Goal: Information Seeking & Learning: Check status

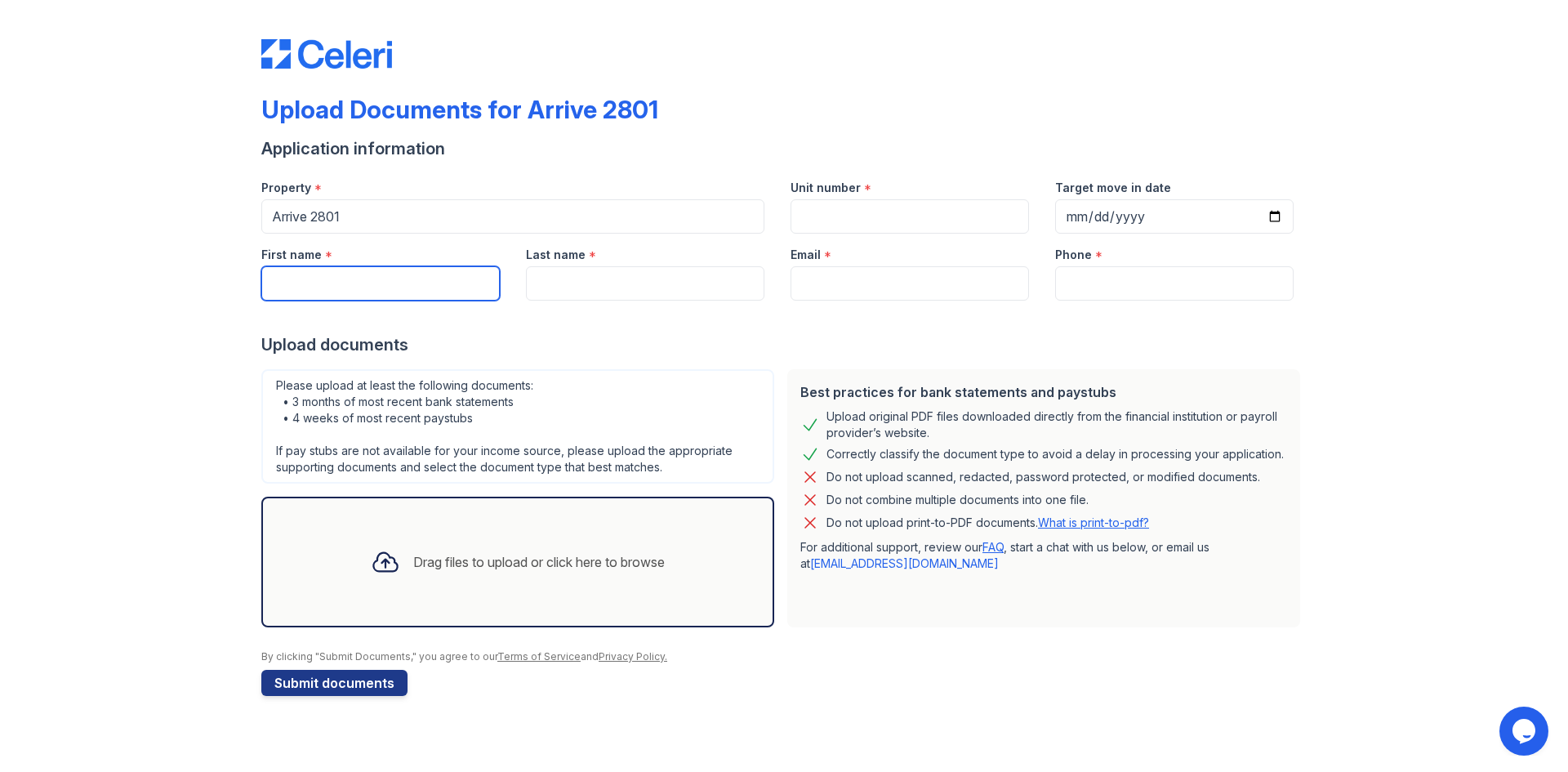
drag, startPoint x: 405, startPoint y: 282, endPoint x: 560, endPoint y: 164, distance: 194.8
click at [412, 275] on input "First name" at bounding box center [381, 283] width 238 height 35
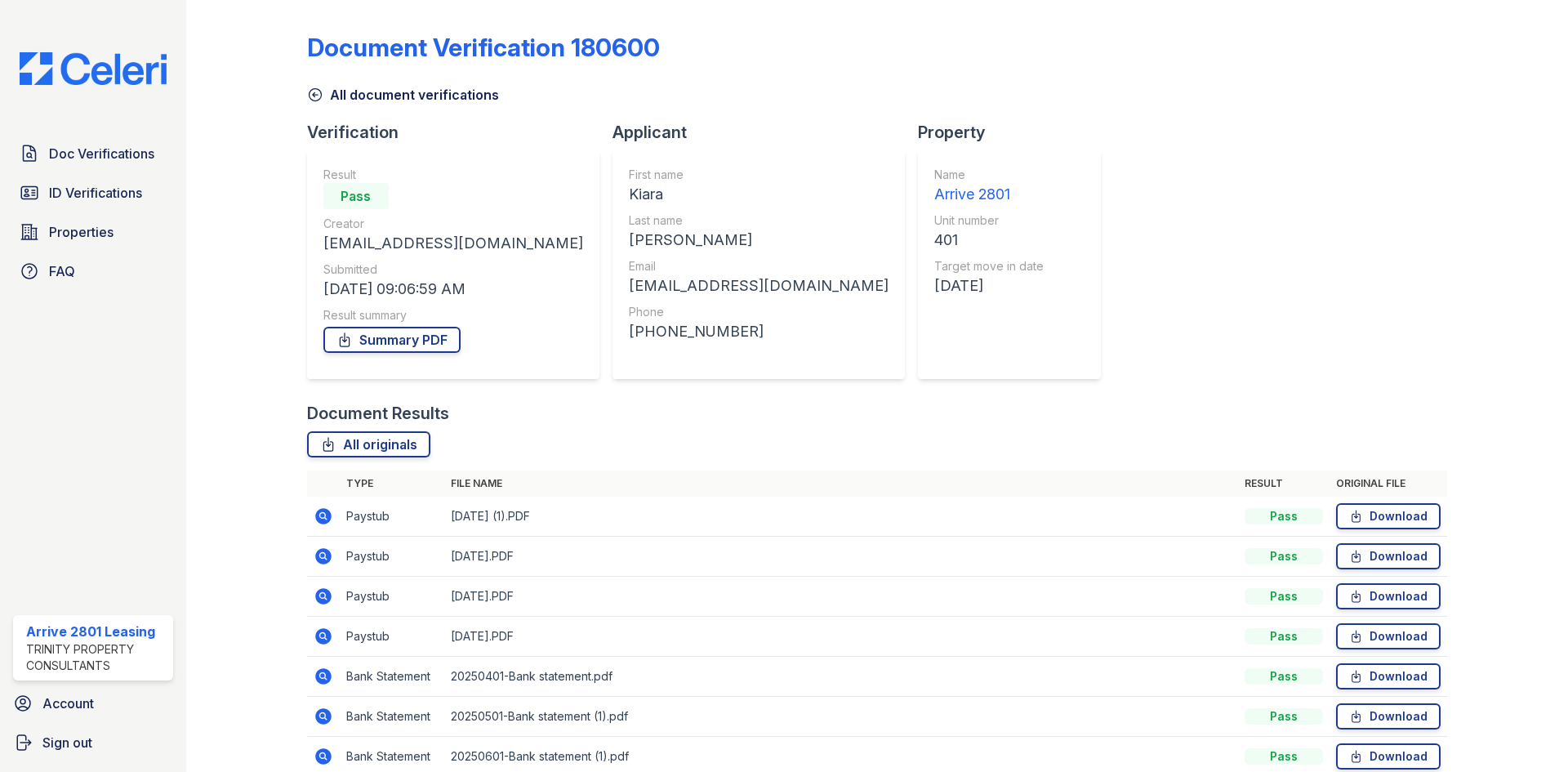
click at [310, 103] on link "All document verifications" at bounding box center [403, 94] width 192 height 20
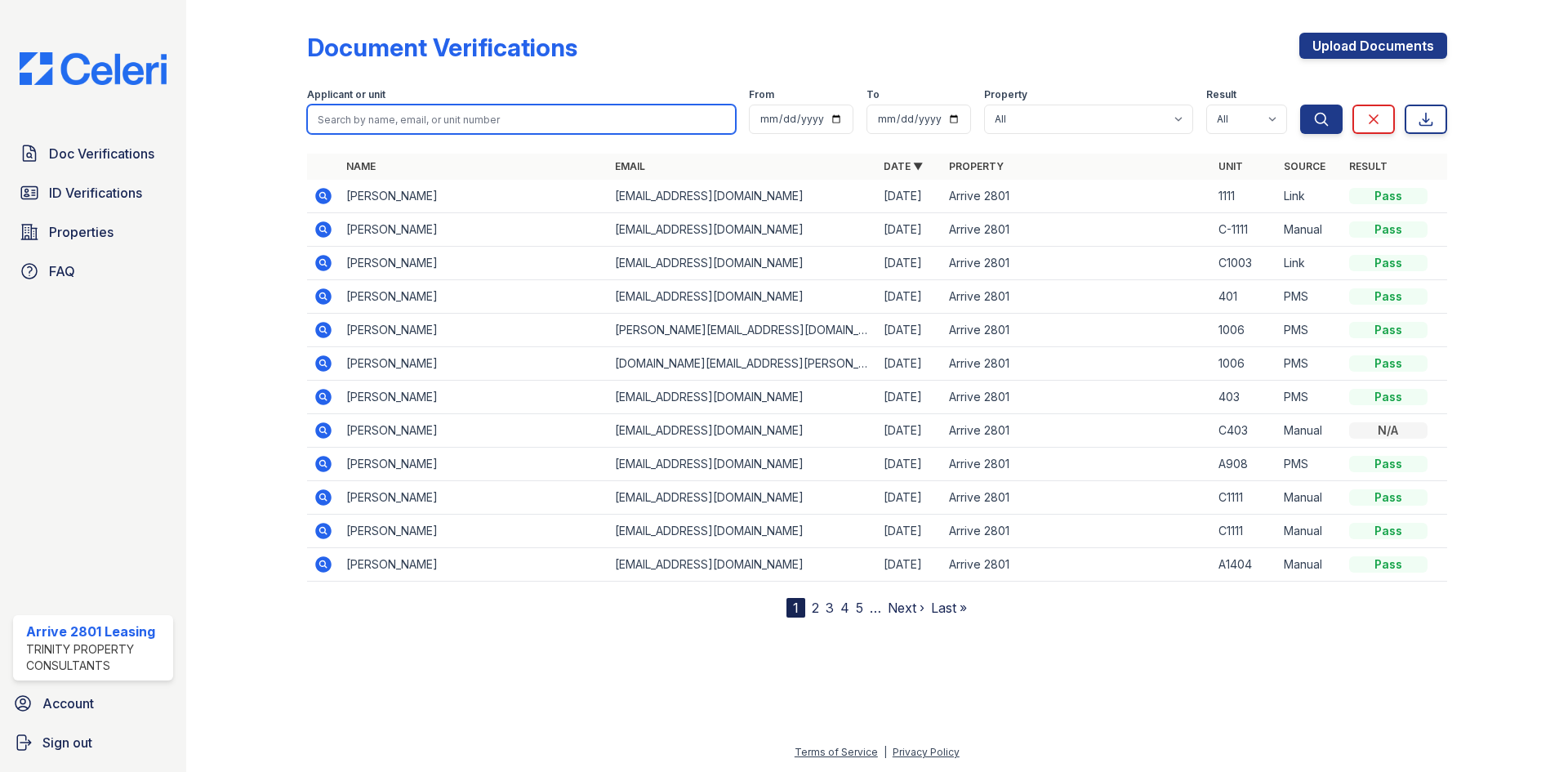
click at [388, 106] on input "search" at bounding box center [522, 119] width 429 height 29
type input "c 1505"
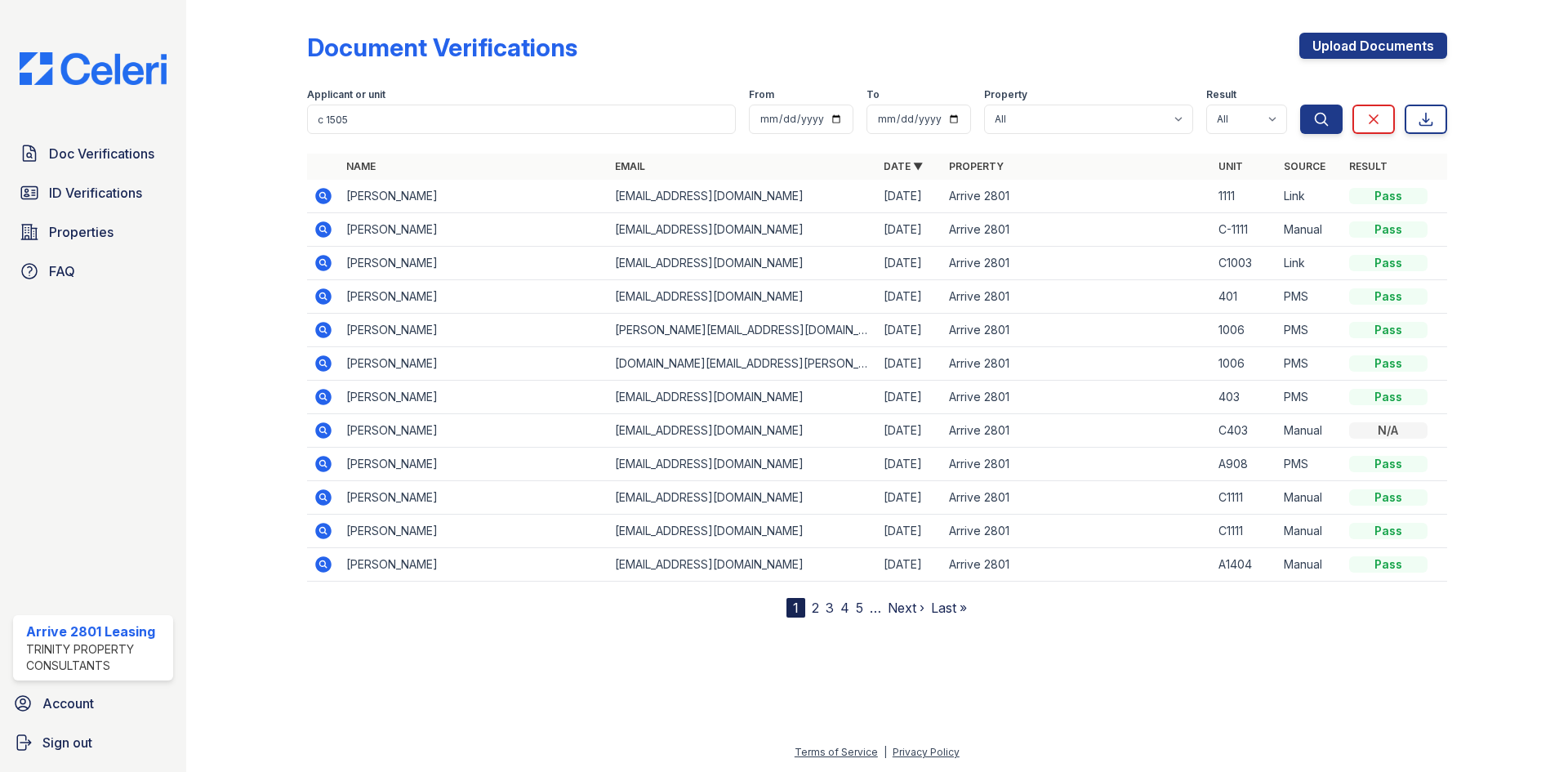
click at [1349, 113] on div "Search Clear Export" at bounding box center [1374, 108] width 147 height 53
click at [1312, 125] on button "Search" at bounding box center [1321, 119] width 42 height 29
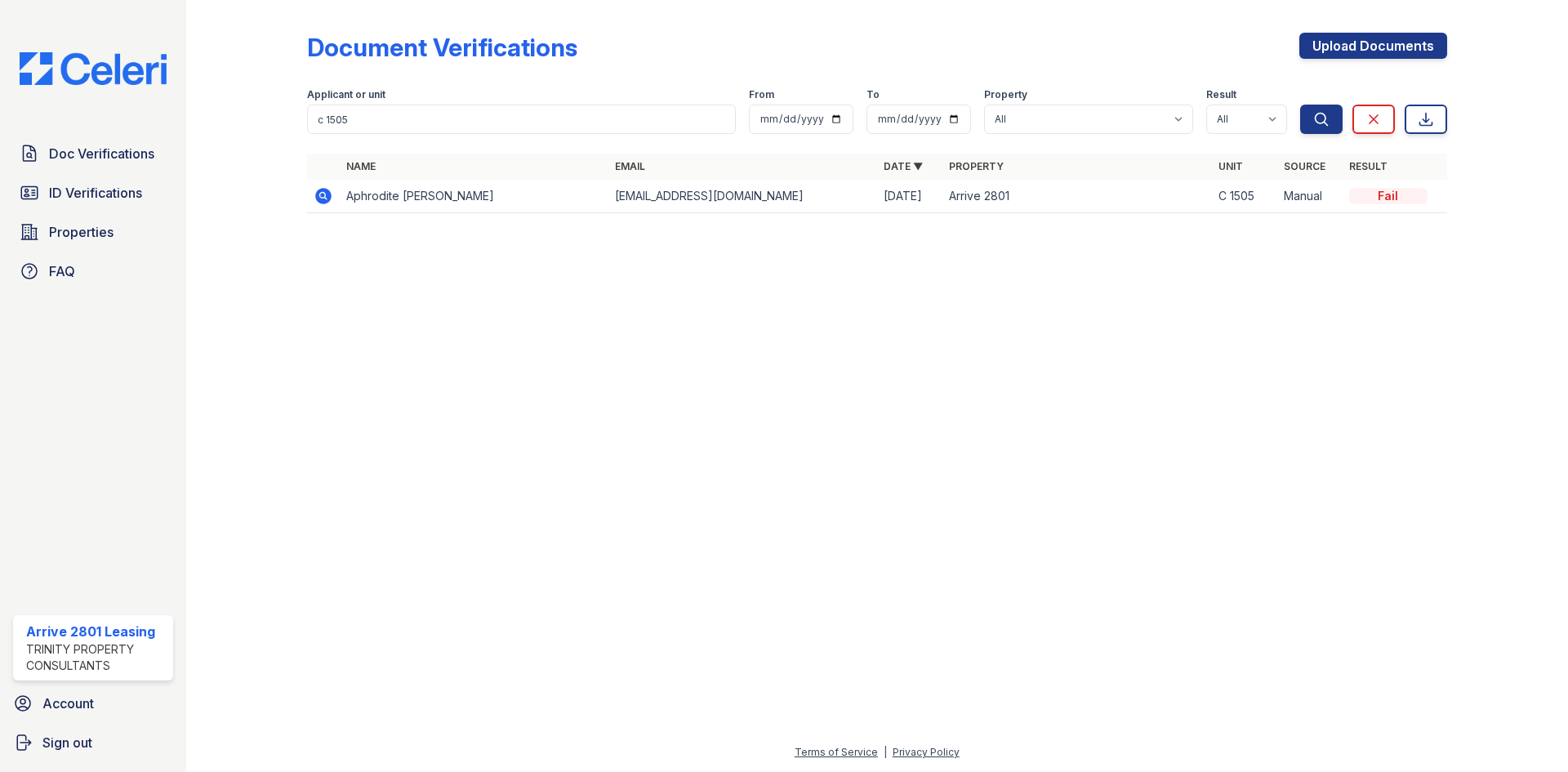
click at [413, 202] on td "Aphrodite Abney" at bounding box center [473, 196] width 269 height 34
click at [1402, 185] on td "Fail" at bounding box center [1394, 196] width 104 height 34
drag, startPoint x: 1400, startPoint y: 188, endPoint x: 1384, endPoint y: 189, distance: 16.0
click at [1394, 188] on div "Fail" at bounding box center [1388, 196] width 79 height 16
click at [402, 193] on td "Aphrodite Abney" at bounding box center [473, 196] width 269 height 34
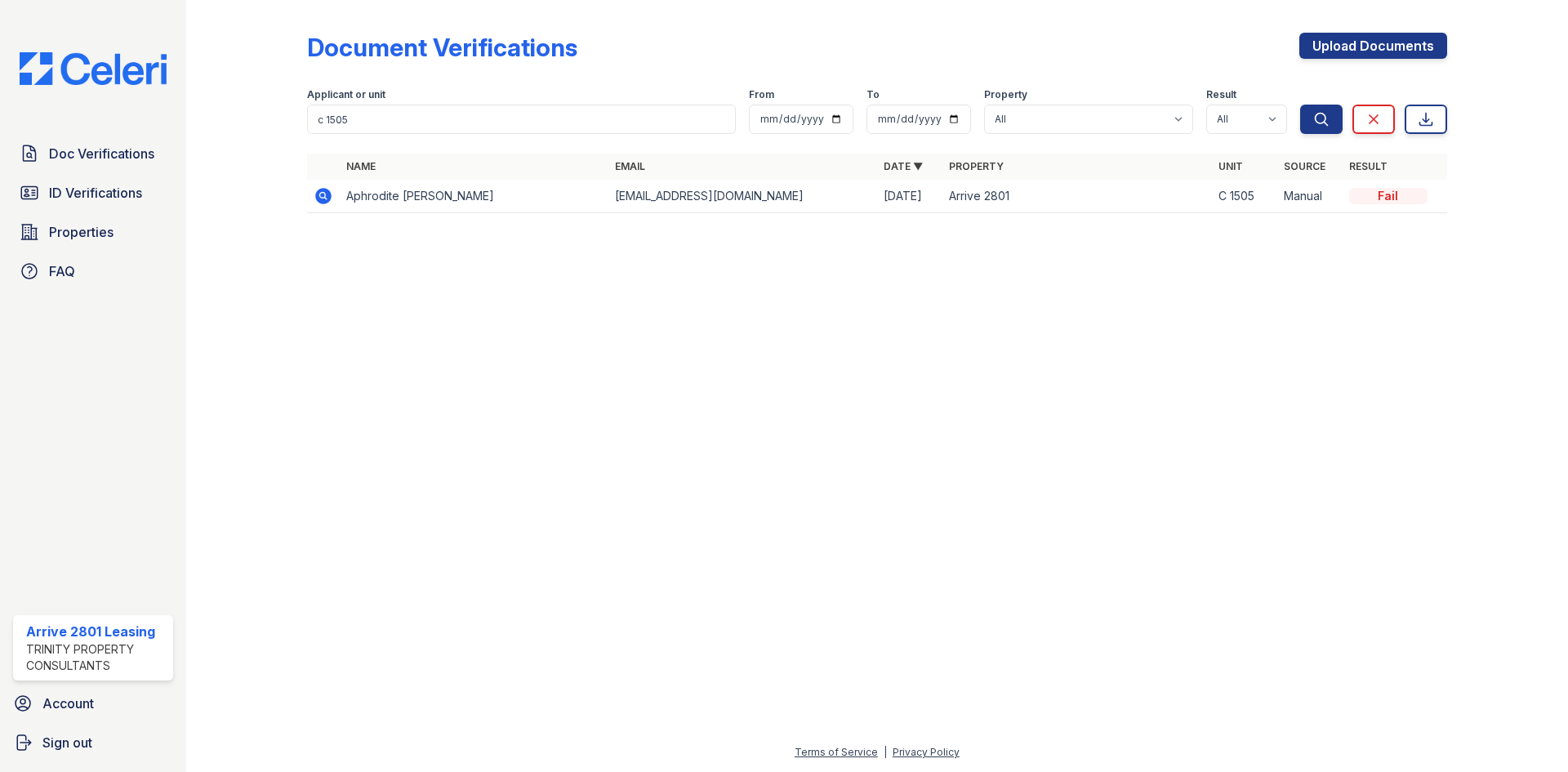
drag, startPoint x: 327, startPoint y: 196, endPoint x: 291, endPoint y: 192, distance: 36.2
click at [326, 195] on icon at bounding box center [323, 196] width 16 height 16
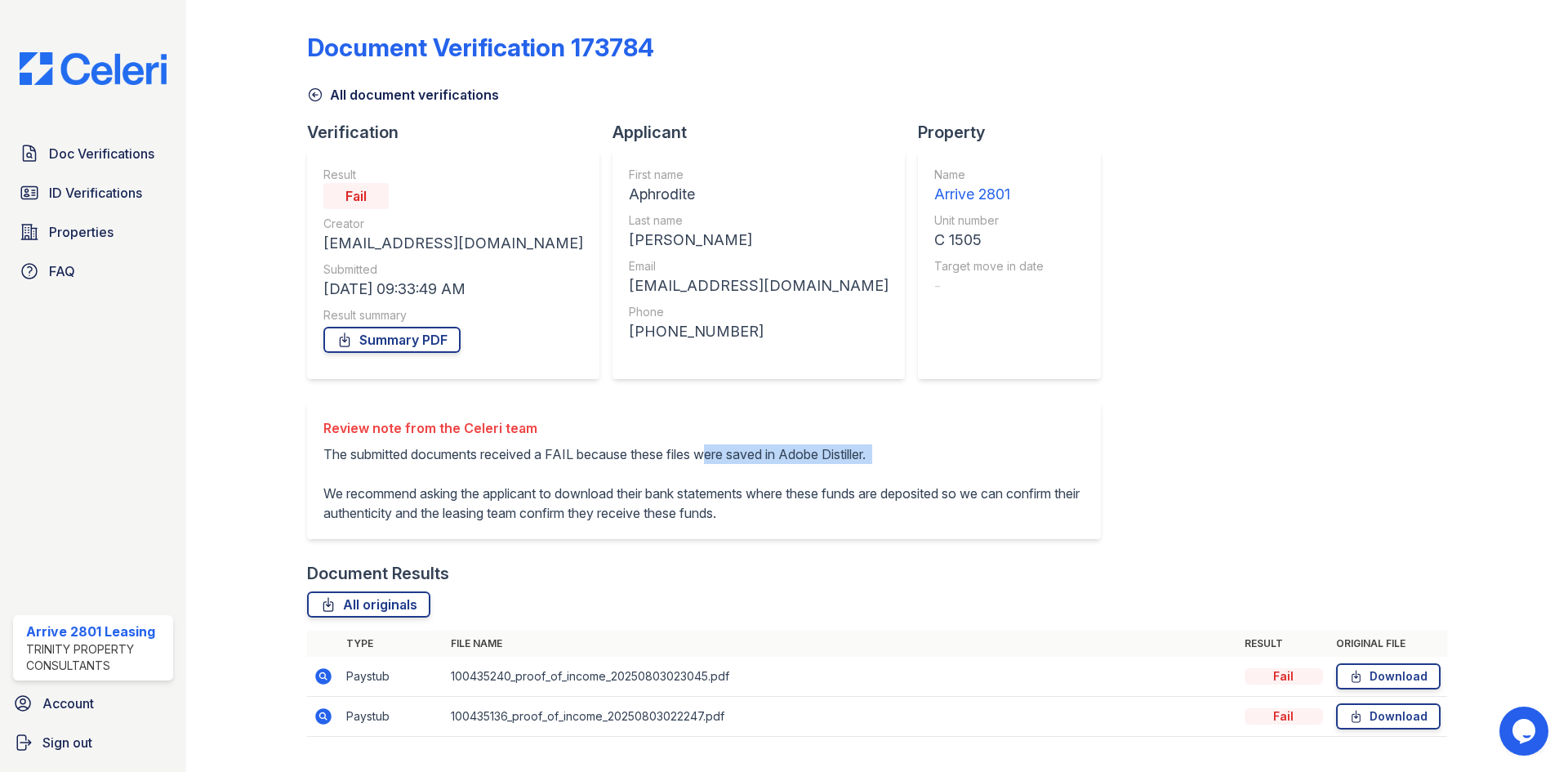
drag, startPoint x: 711, startPoint y: 452, endPoint x: 859, endPoint y: 467, distance: 148.8
click at [859, 467] on p "The submitted documents received a FAIL because these files were saved in Adobe…" at bounding box center [704, 484] width 761 height 79
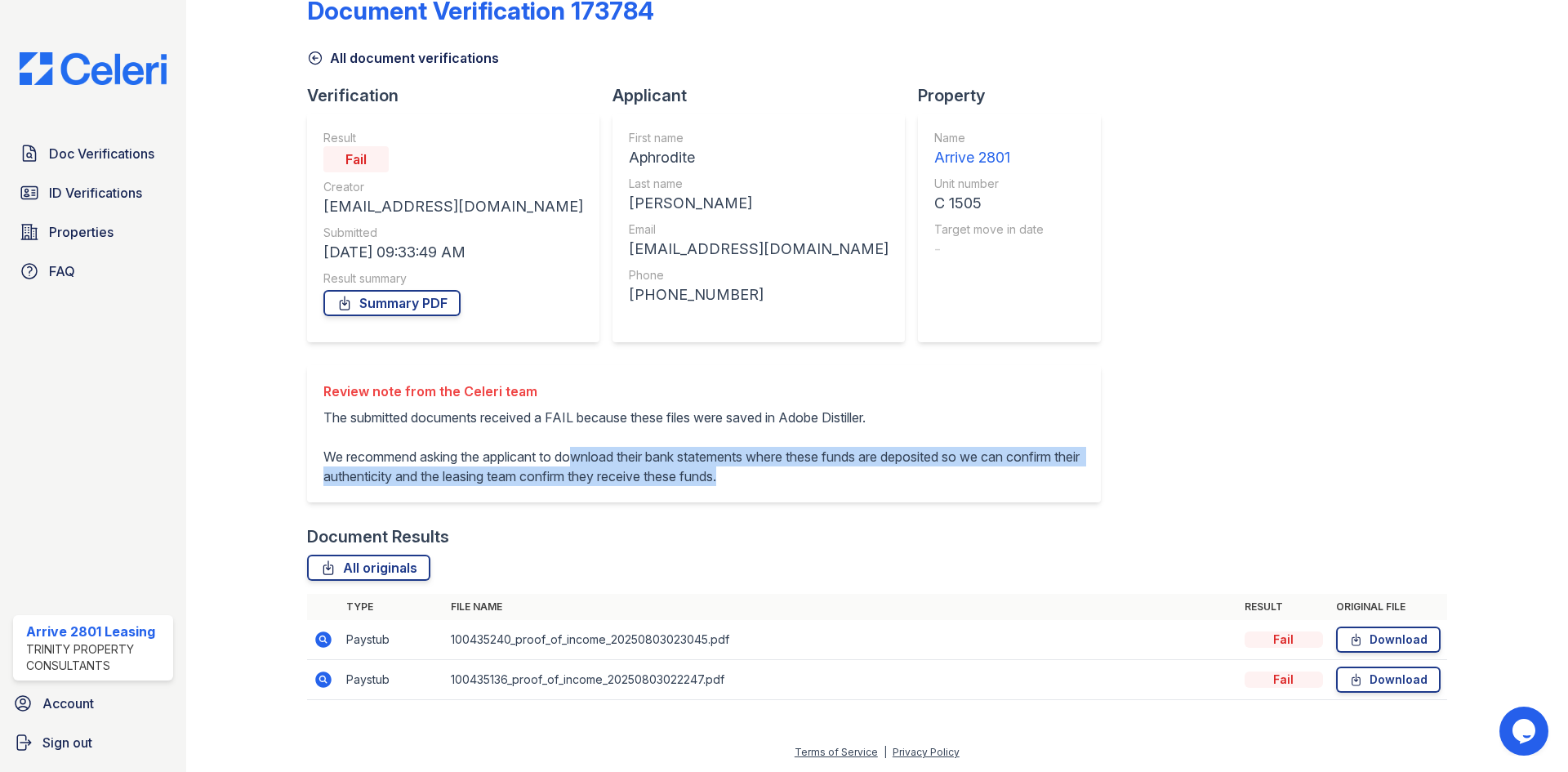
drag, startPoint x: 582, startPoint y: 439, endPoint x: 867, endPoint y: 500, distance: 291.5
click at [867, 500] on div "Review note from the Celeri team The submitted documents received a FAIL becaus…" at bounding box center [704, 433] width 793 height 137
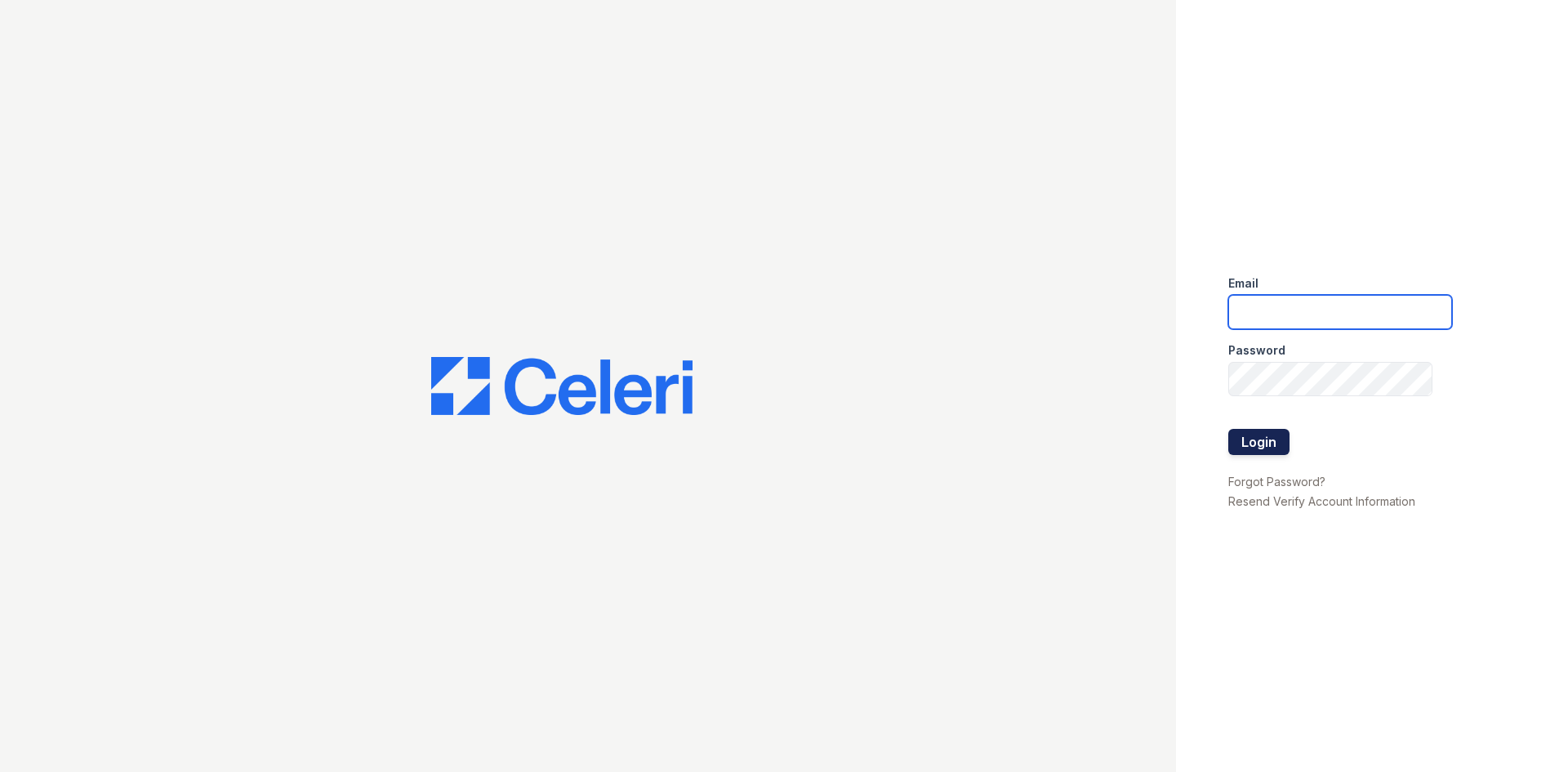
type input "[EMAIL_ADDRESS][DOMAIN_NAME]"
click at [1273, 437] on button "Login" at bounding box center [1258, 442] width 61 height 26
